Goal: Task Accomplishment & Management: Manage account settings

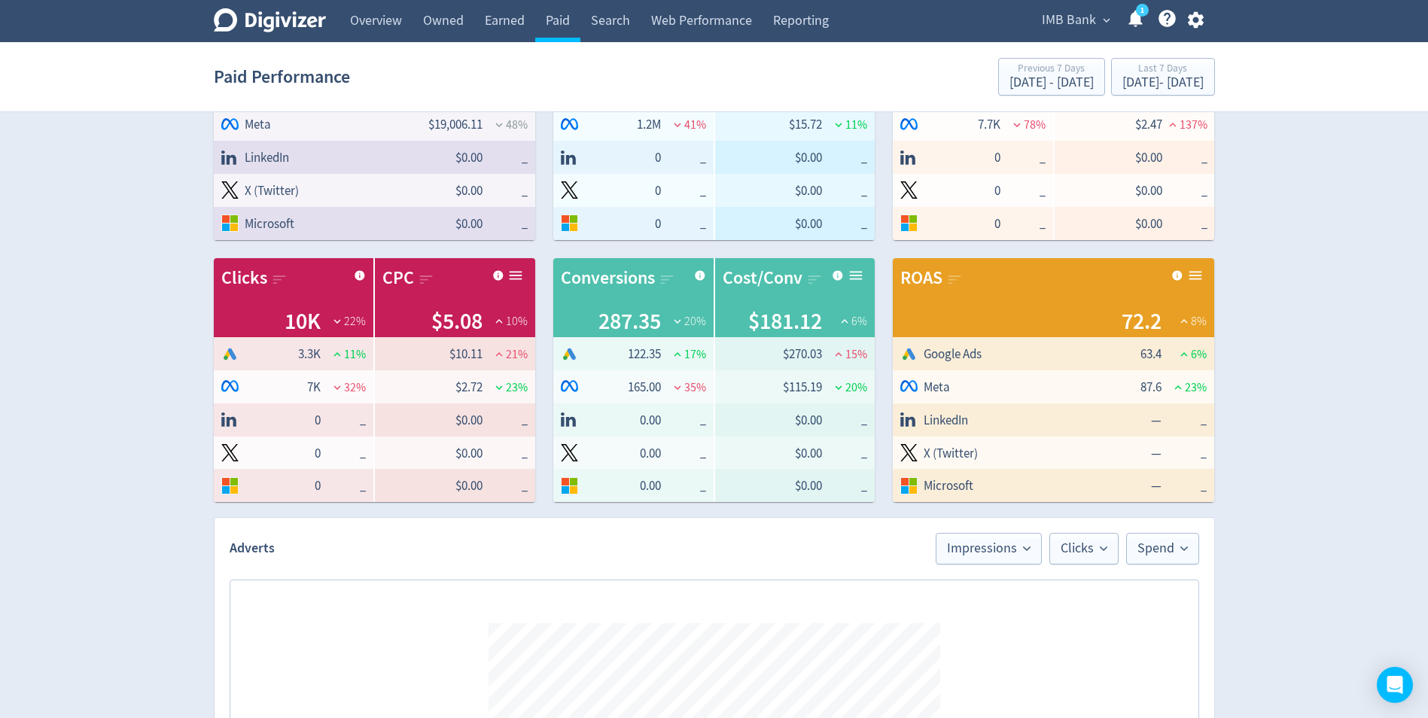
scroll to position [656, 0]
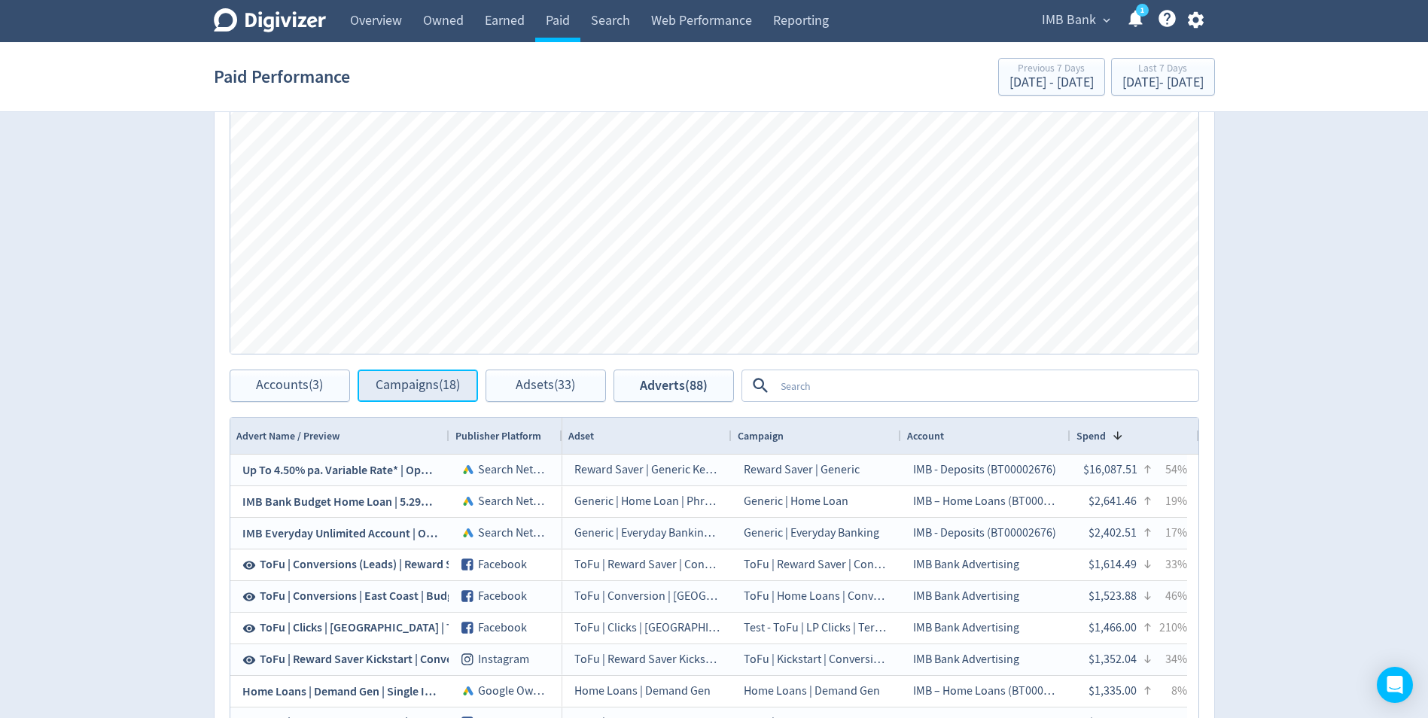
click at [422, 386] on span "Campaigns (18)" at bounding box center [418, 386] width 84 height 14
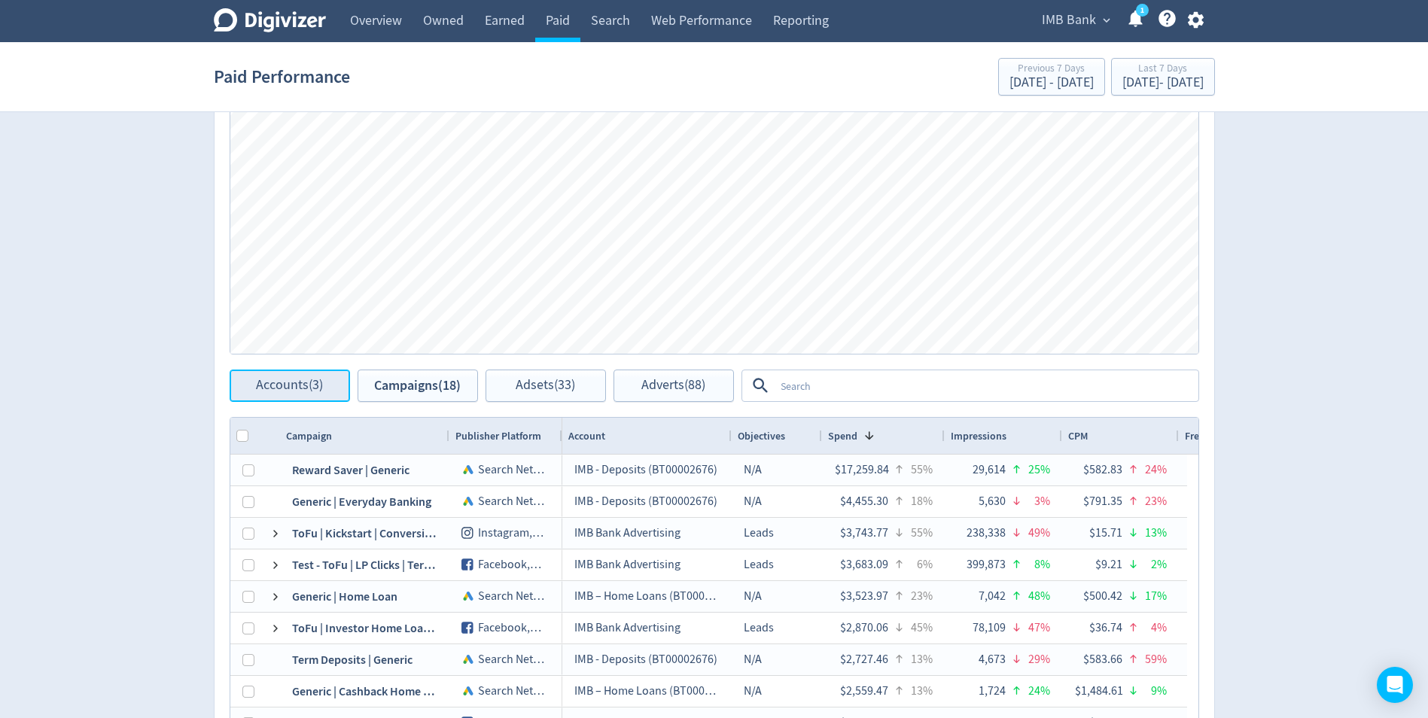
click at [280, 385] on span "Accounts (3)" at bounding box center [289, 386] width 67 height 14
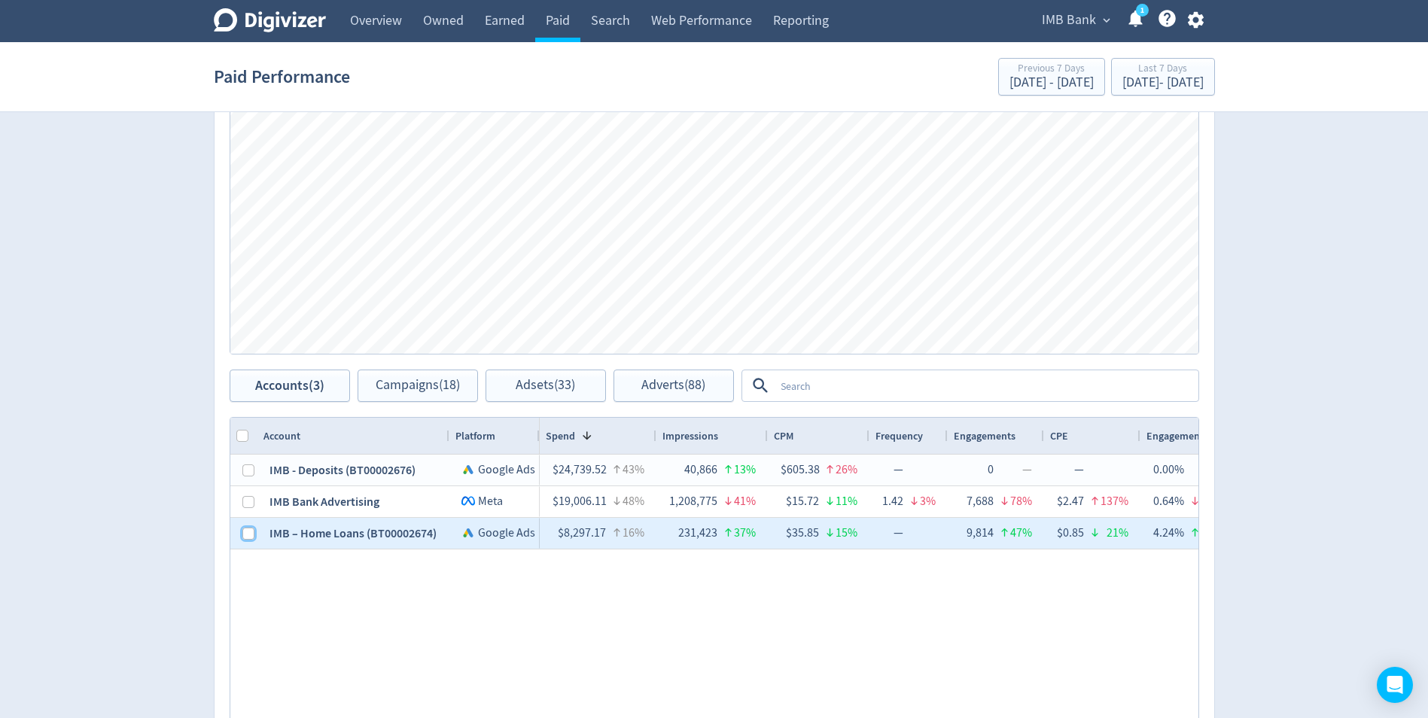
click at [245, 464] on input "Press Space to toggle row selection (unchecked)" at bounding box center [248, 534] width 12 height 12
checkbox input "true"
click at [658, 387] on span "Adverts (38)" at bounding box center [673, 386] width 64 height 14
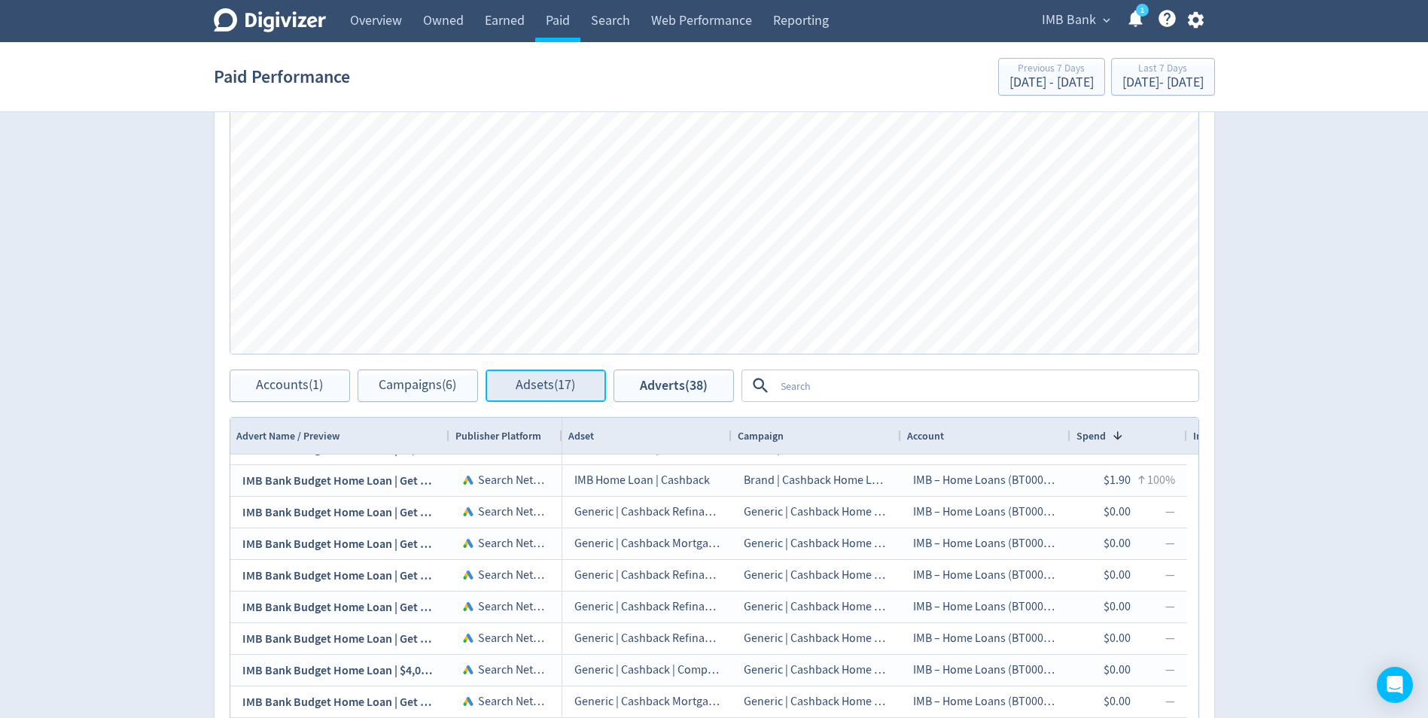
click at [537, 391] on span "Adsets (17)" at bounding box center [545, 386] width 59 height 14
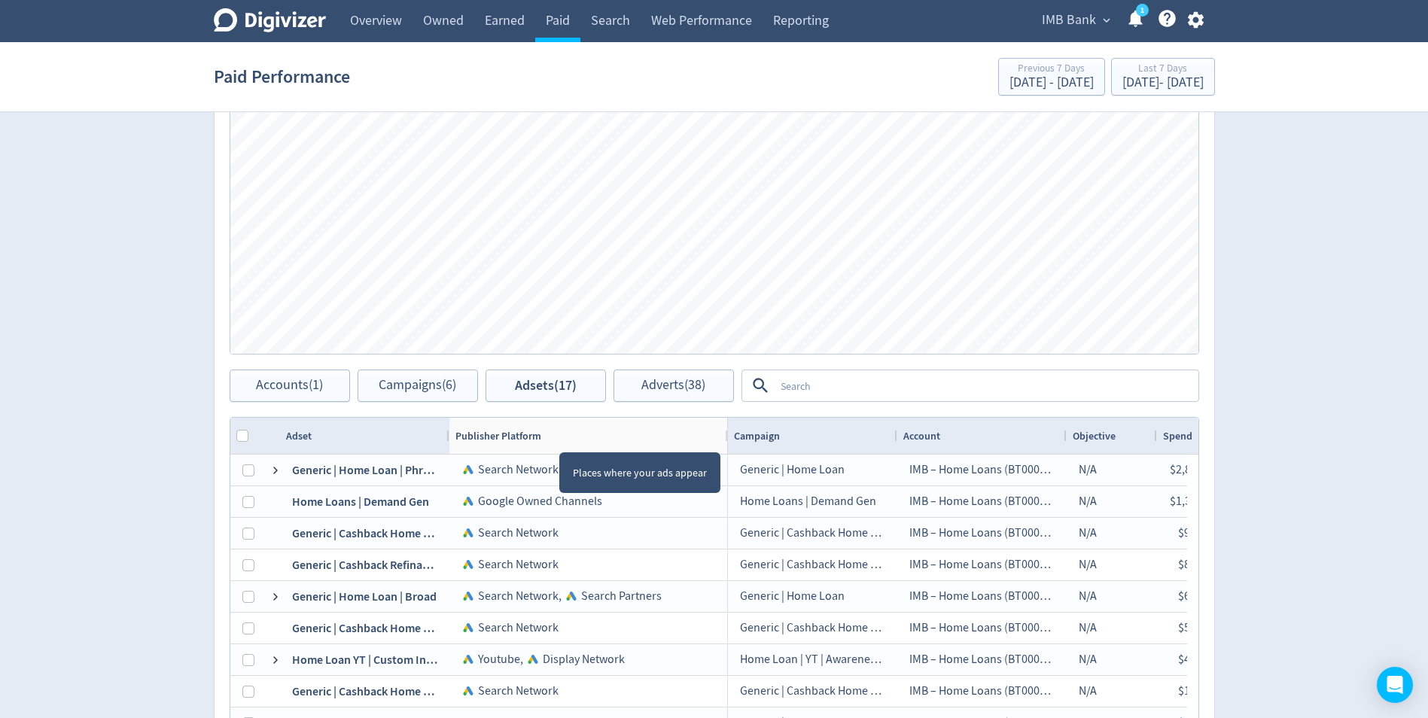
drag, startPoint x: 559, startPoint y: 439, endPoint x: 725, endPoint y: 437, distance: 165.6
click at [725, 437] on div at bounding box center [727, 436] width 6 height 36
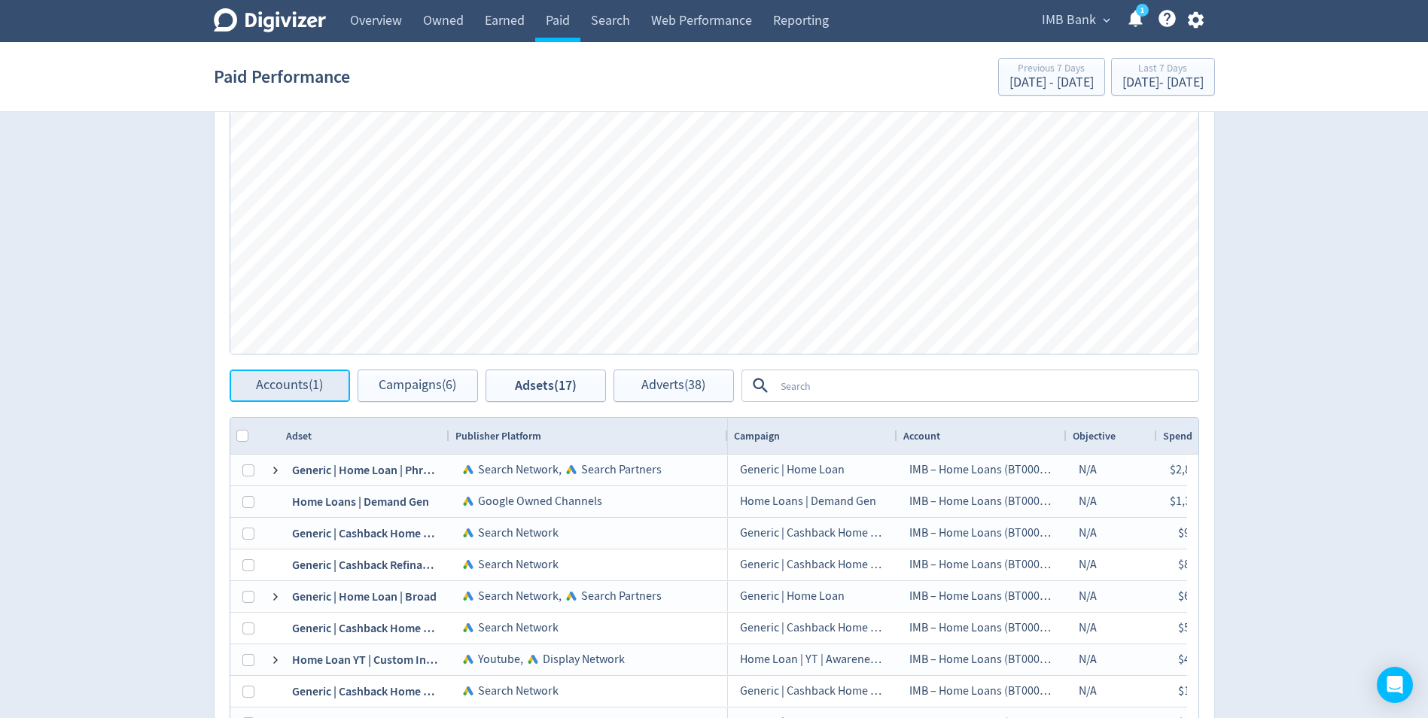
click at [294, 391] on span "Accounts (1)" at bounding box center [289, 386] width 67 height 14
checkbox input "false"
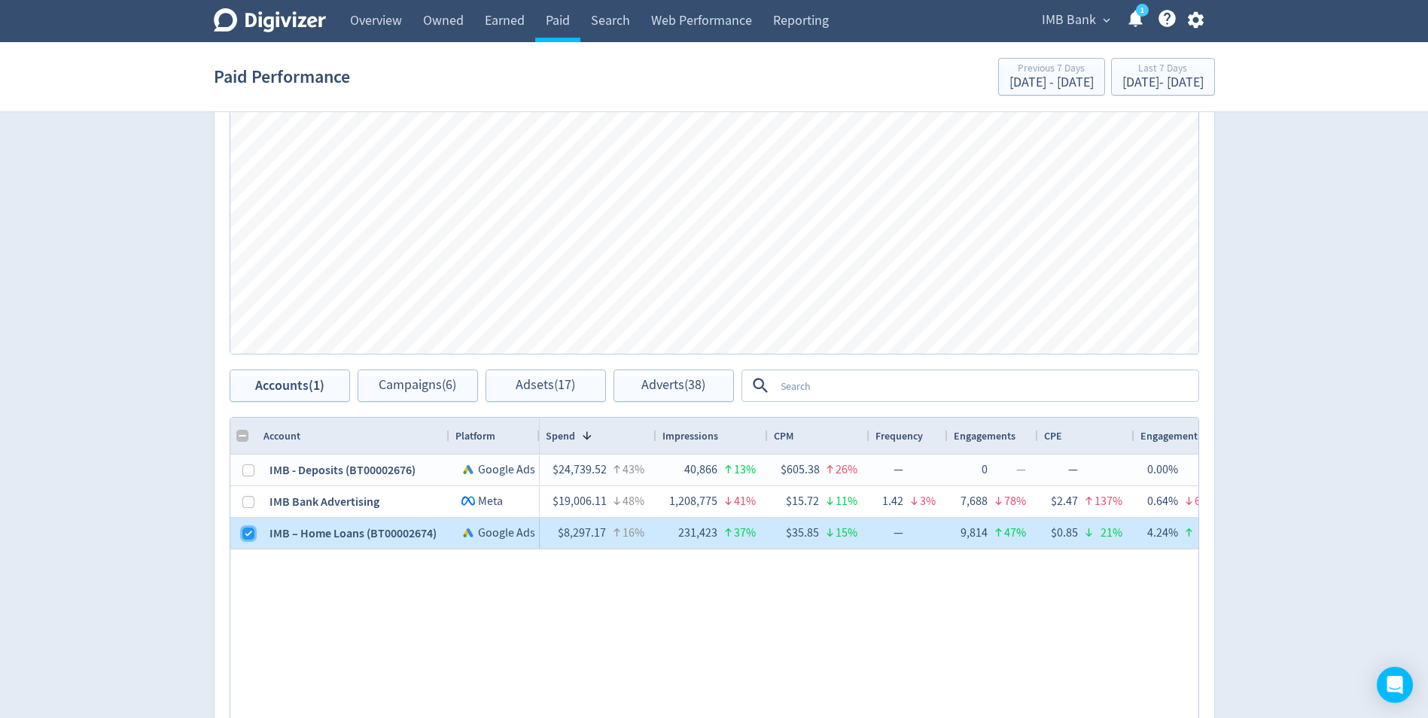
click at [245, 464] on input "Press Space to toggle row selection (checked)" at bounding box center [248, 534] width 12 height 12
checkbox input "false"
click at [248, 464] on input "Press Space to toggle row selection (unchecked)" at bounding box center [248, 470] width 12 height 12
checkbox input "true"
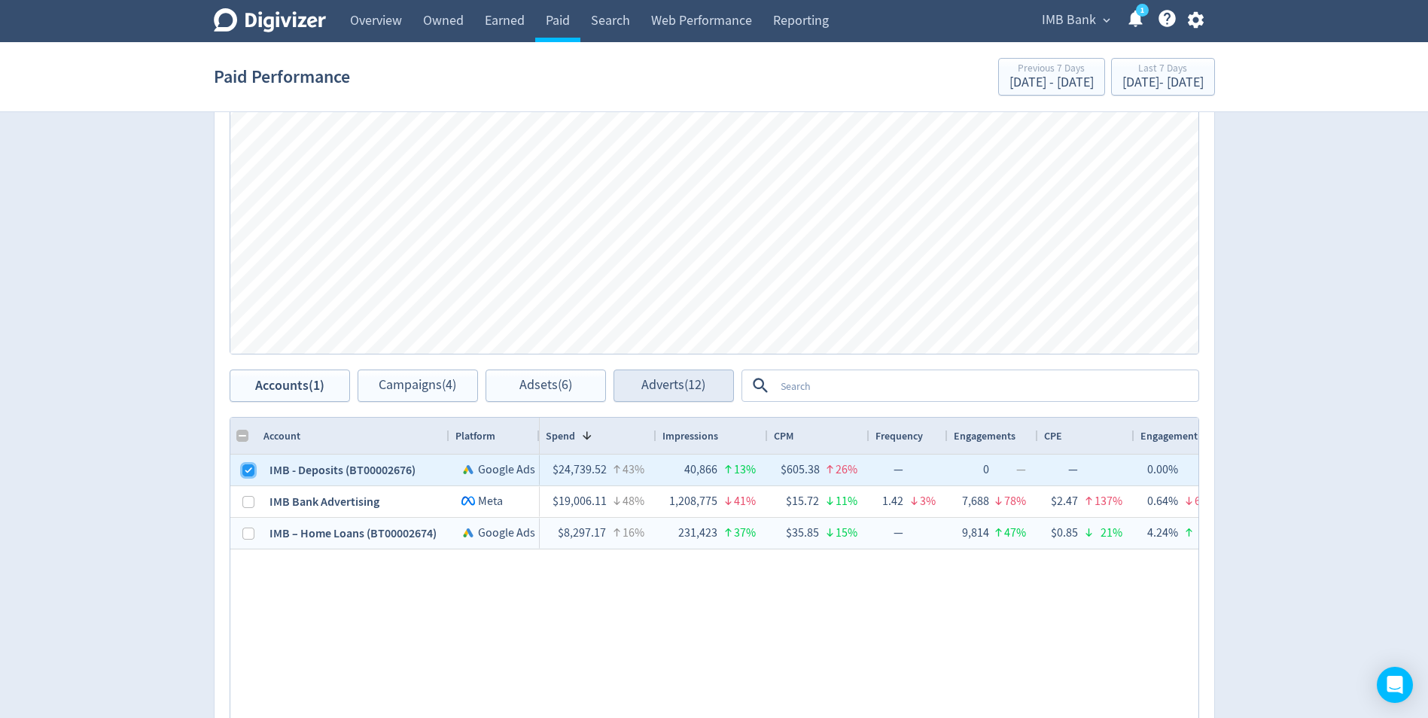
checkbox input "false"
click at [546, 379] on span "Adsets (6)" at bounding box center [545, 386] width 53 height 14
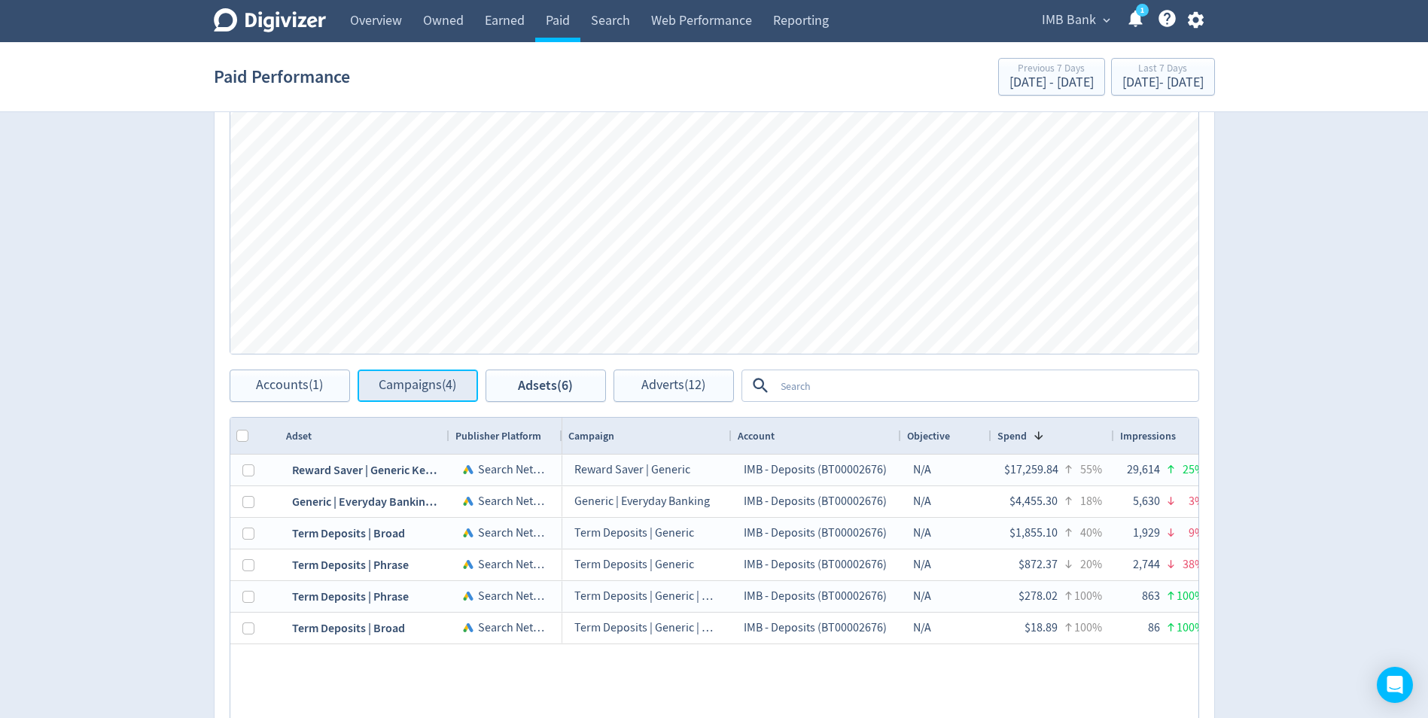
click at [436, 380] on span "Campaigns (4)" at bounding box center [418, 386] width 78 height 14
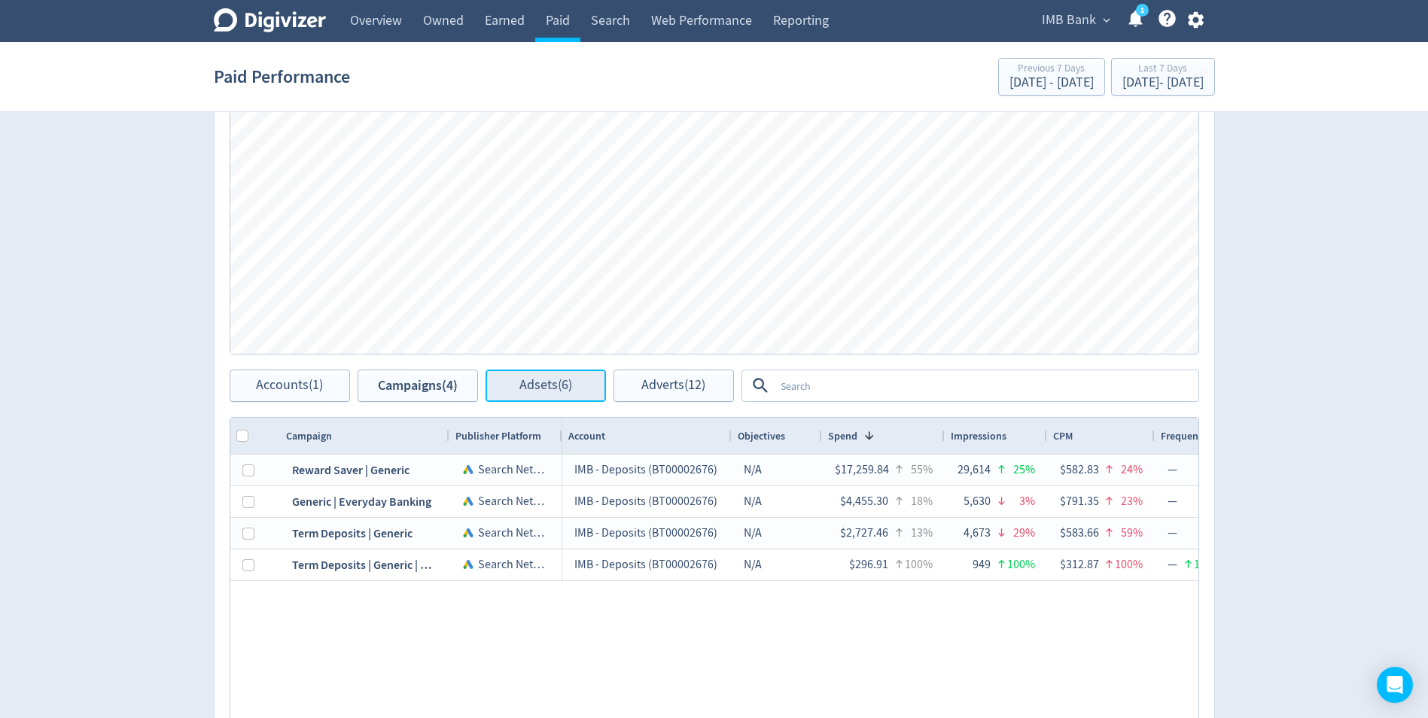
click at [535, 379] on span "Adsets (6)" at bounding box center [545, 386] width 53 height 14
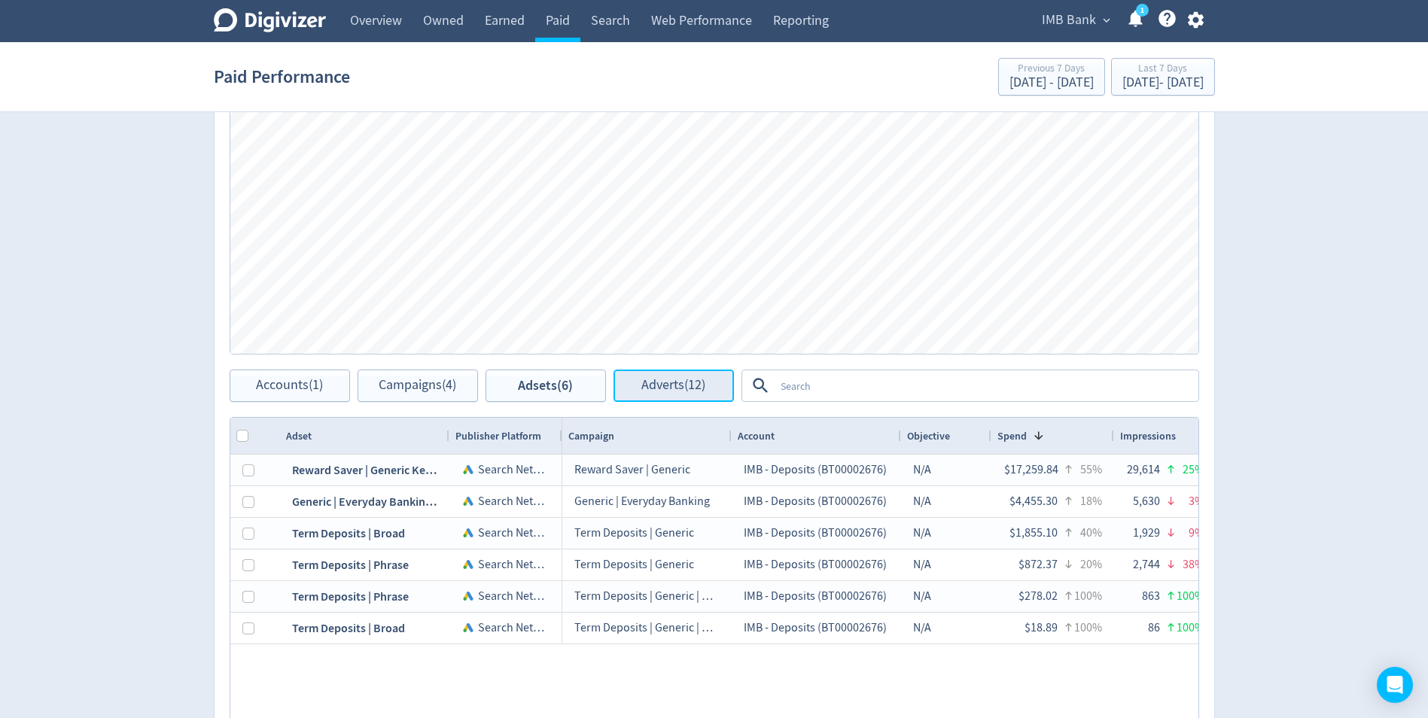
click at [656, 396] on button "Adverts (12)" at bounding box center [673, 386] width 120 height 32
